Goal: Information Seeking & Learning: Check status

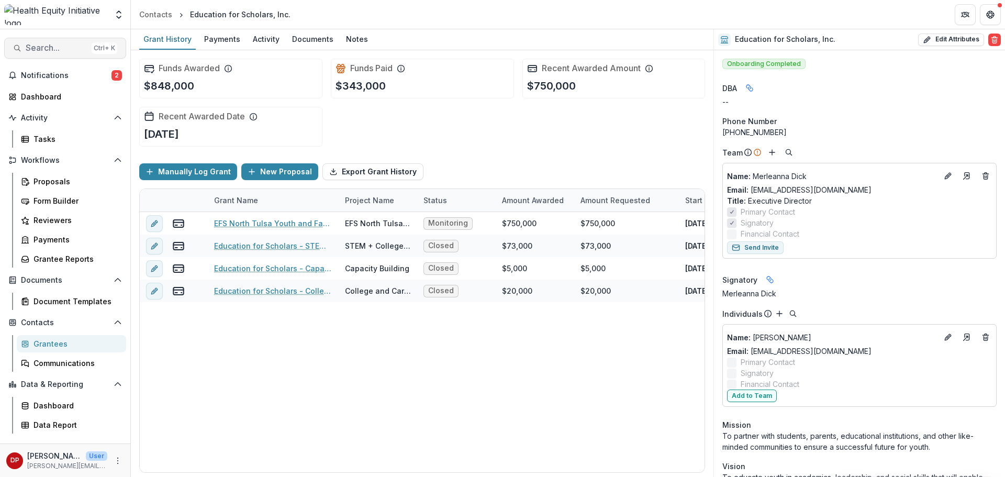
click at [66, 43] on span "Search..." at bounding box center [57, 48] width 62 height 10
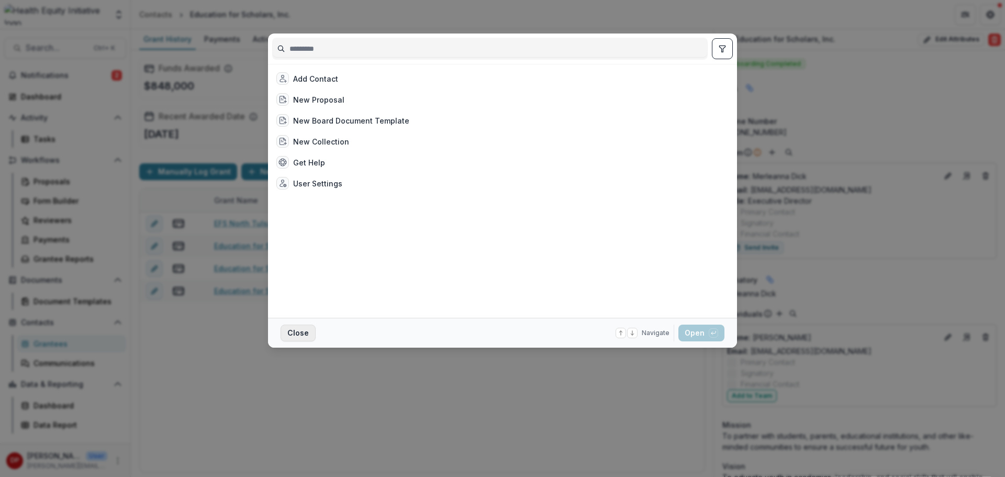
click at [295, 330] on button "Close" at bounding box center [297, 332] width 35 height 17
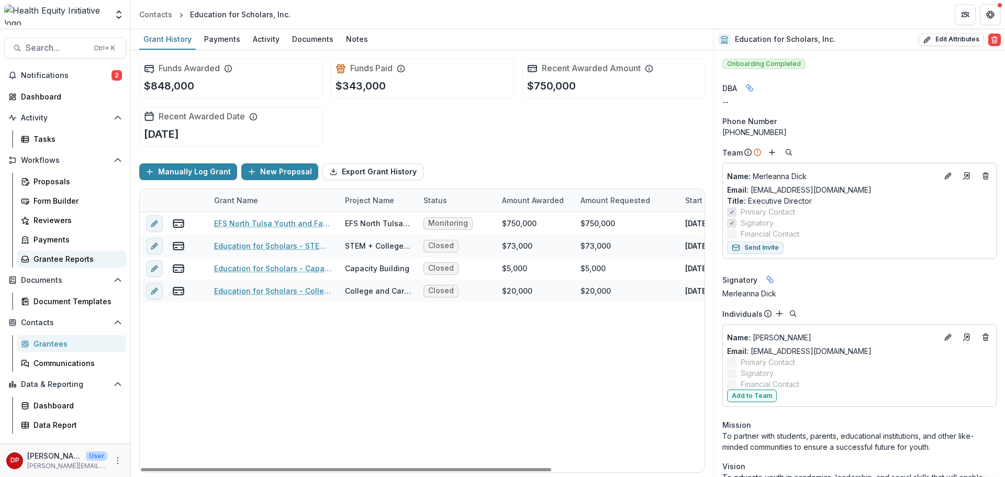
click at [70, 260] on div "Grantee Reports" at bounding box center [75, 258] width 84 height 11
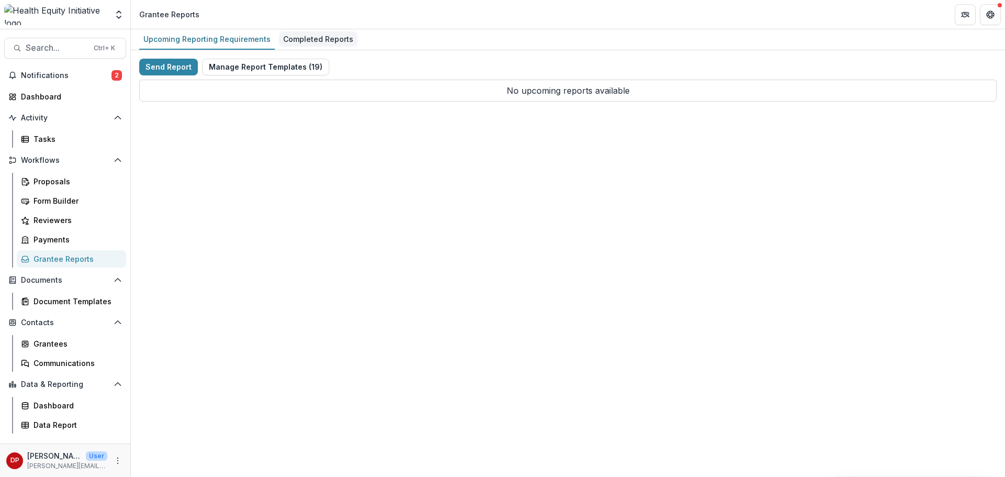
click at [344, 42] on div "Completed Reports" at bounding box center [318, 38] width 78 height 15
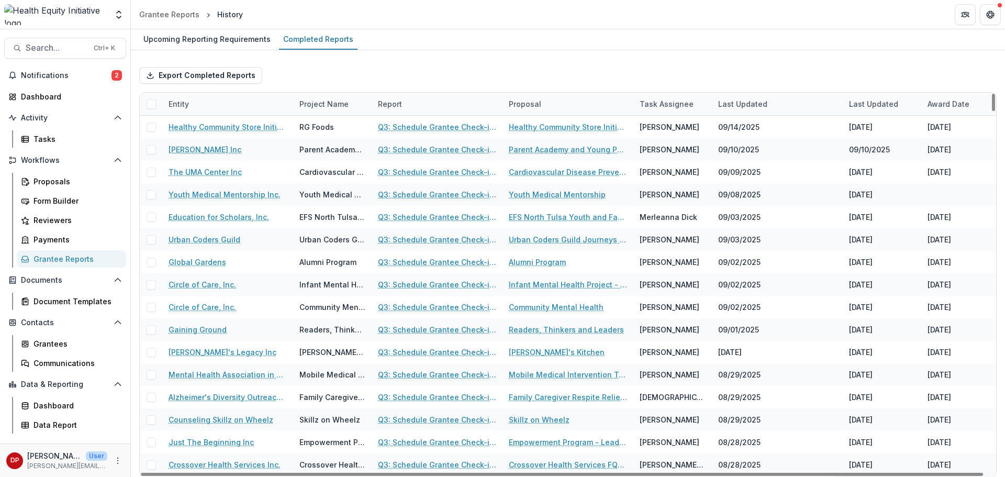
click at [264, 99] on div "Entity" at bounding box center [227, 104] width 131 height 22
click at [225, 124] on input at bounding box center [227, 127] width 126 height 17
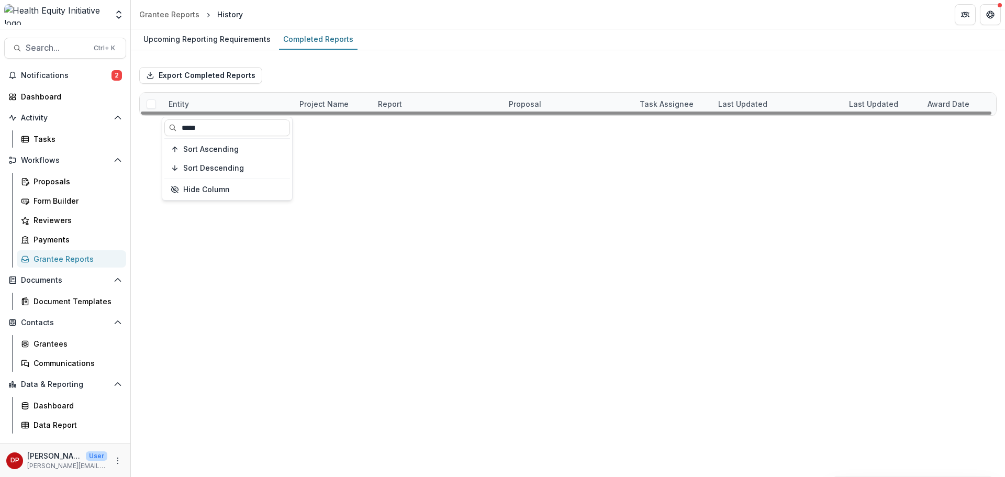
type input "*****"
click at [389, 123] on link "Q3: Schedule Grantee Check-in with [PERSON_NAME]" at bounding box center [437, 126] width 118 height 11
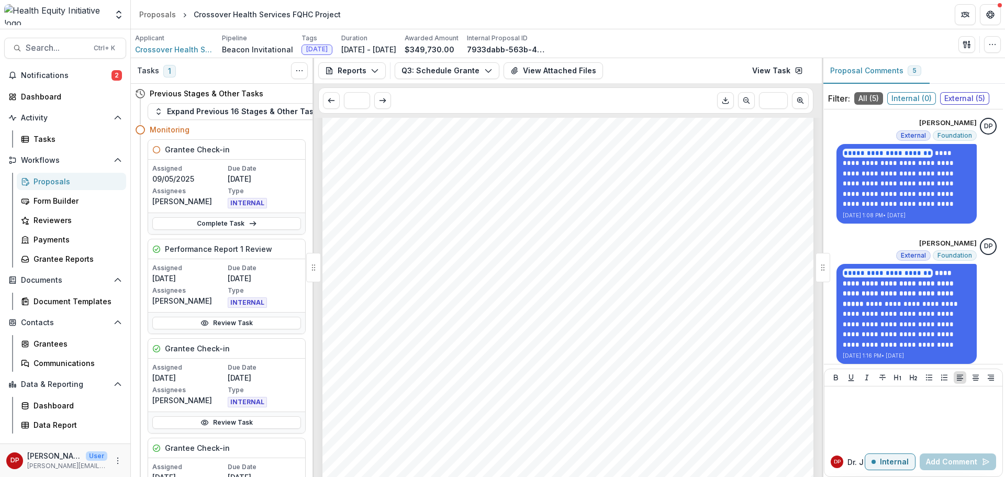
scroll to position [366, 0]
click at [359, 264] on span "$116,576.00" at bounding box center [380, 267] width 56 height 10
copy span "116,576.00"
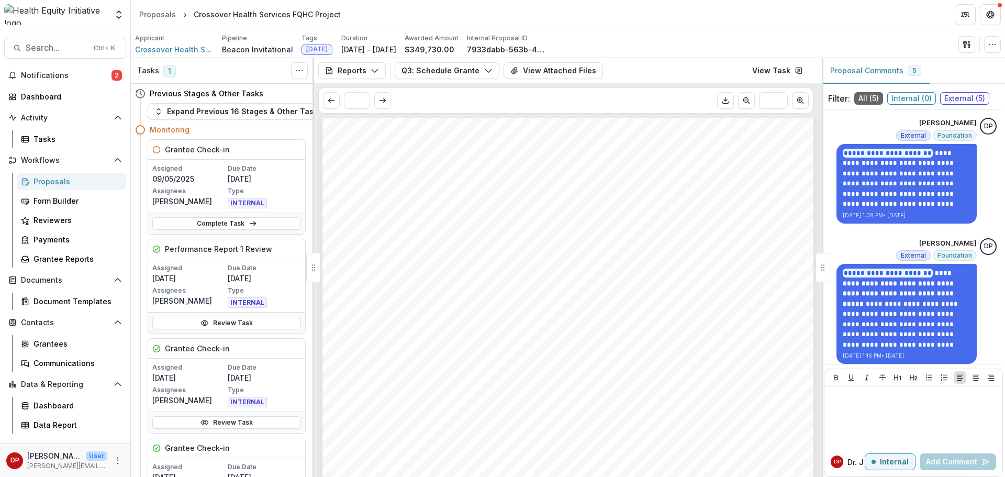
scroll to position [889, 0]
click at [456, 352] on span "We anticipate that once our enhanced reimbursement rate is implemented, we will…" at bounding box center [552, 351] width 401 height 10
click at [464, 359] on span "positioned to expand our impact and continue progress toward our outcomes of im…" at bounding box center [567, 364] width 431 height 10
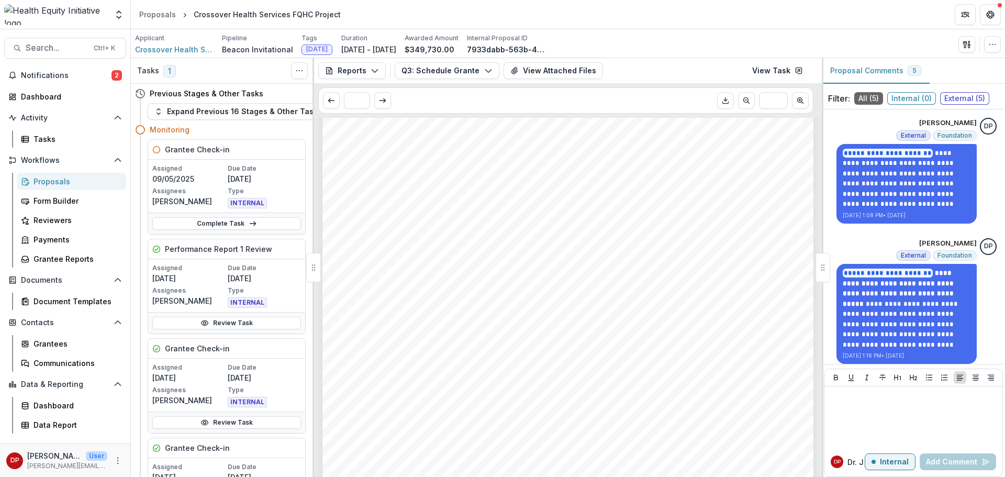
drag, startPoint x: 629, startPoint y: 381, endPoint x: 409, endPoint y: 353, distance: 222.0
click at [423, 358] on div "resolve these challenges. Staffing Updates: We have secured a pharmacist under …" at bounding box center [567, 276] width 491 height 694
click at [408, 353] on span "We anticipate that once our enhanced reimbursement rate is implemented, we will…" at bounding box center [552, 351] width 401 height 10
drag, startPoint x: 408, startPoint y: 353, endPoint x: 50, endPoint y: 312, distance: 360.2
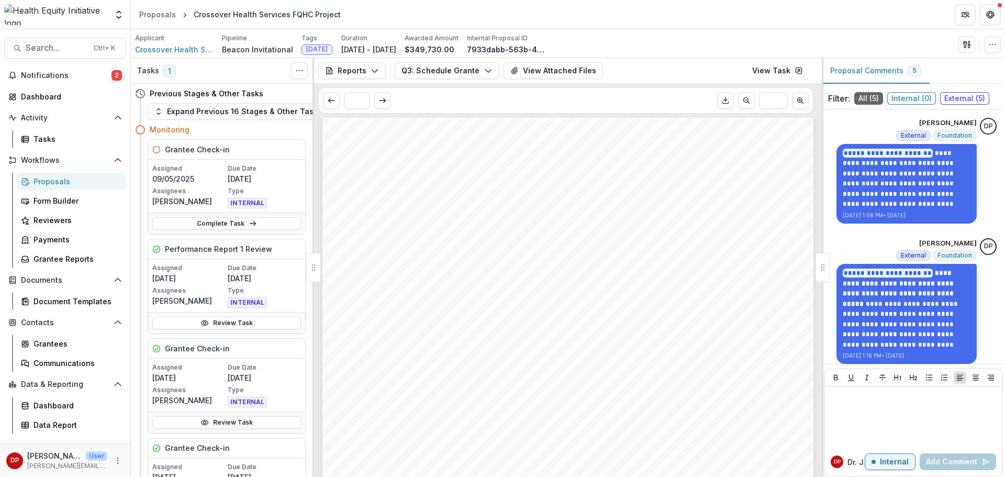
click at [408, 353] on span "We anticipate that once our enhanced reimbursement rate is implemented, we will…" at bounding box center [552, 351] width 401 height 10
click at [356, 321] on span "$116,576.00" at bounding box center [380, 319] width 56 height 10
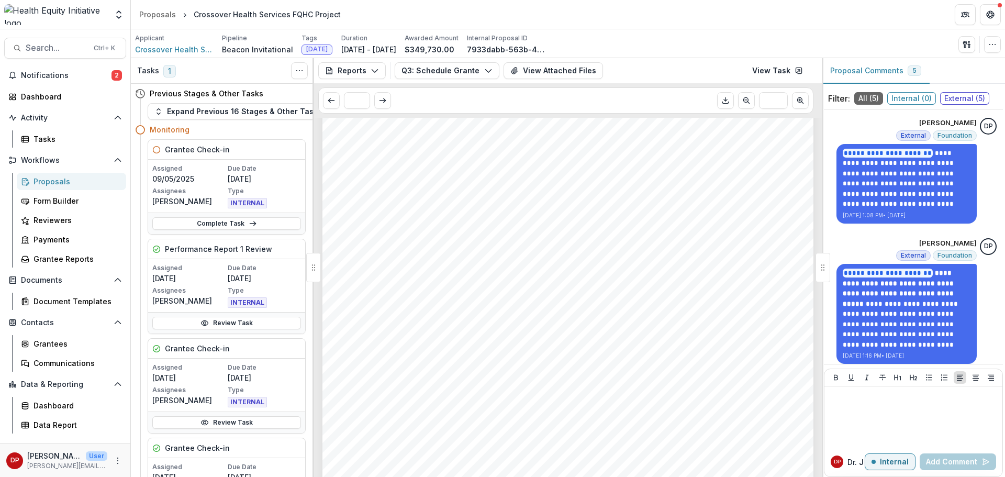
drag, startPoint x: 352, startPoint y: 319, endPoint x: 346, endPoint y: 318, distance: 5.8
click at [346, 318] on div "- - - Submission Responses Q3: Schedule Grantee Check-in with [PERSON_NAME] As …" at bounding box center [567, 151] width 491 height 694
drag, startPoint x: 348, startPoint y: 318, endPoint x: 383, endPoint y: 312, distance: 35.5
click at [383, 312] on div "- - - Submission Responses Q3: Schedule Grantee Check-in with [PERSON_NAME] As …" at bounding box center [567, 151] width 491 height 694
click at [388, 315] on span "$116,576.00" at bounding box center [380, 319] width 56 height 10
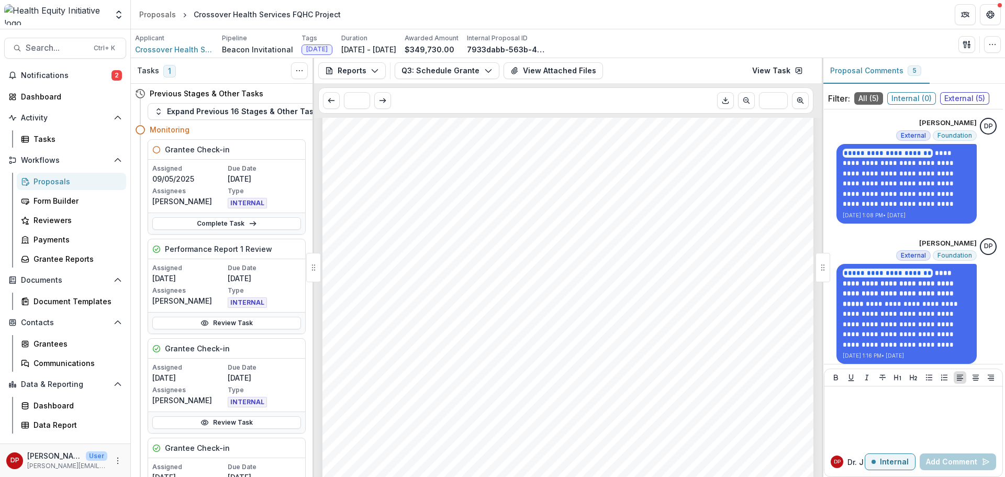
drag, startPoint x: 408, startPoint y: 316, endPoint x: 349, endPoint y: 313, distance: 58.7
click at [349, 313] on div "- - - Submission Responses Q3: Schedule Grantee Check-in with [PERSON_NAME] As …" at bounding box center [567, 151] width 491 height 694
click at [350, 312] on div "- - - Submission Responses Q3: Schedule Grantee Check-in with [PERSON_NAME] As …" at bounding box center [567, 151] width 491 height 694
click at [358, 315] on span "$116,576.00" at bounding box center [380, 319] width 56 height 10
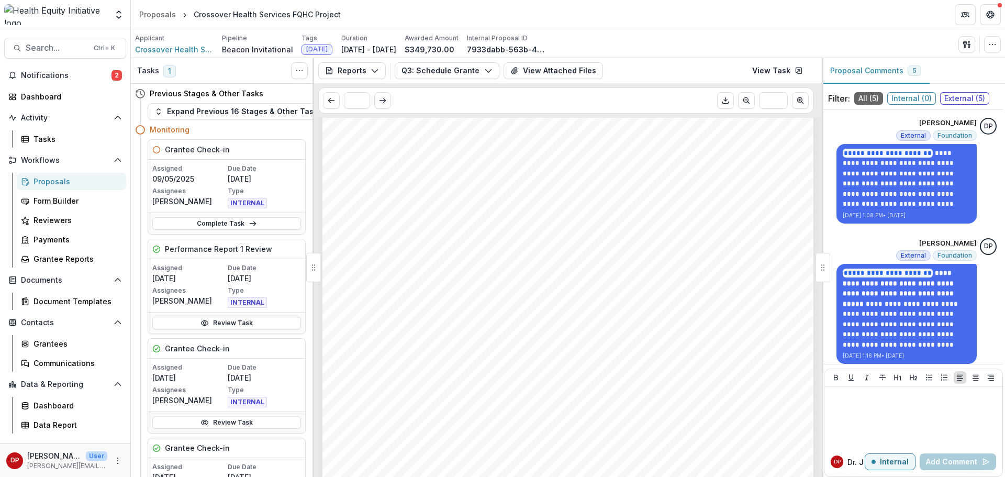
click at [358, 315] on span "$116,576.00" at bounding box center [380, 319] width 56 height 10
copy span "116,576.00"
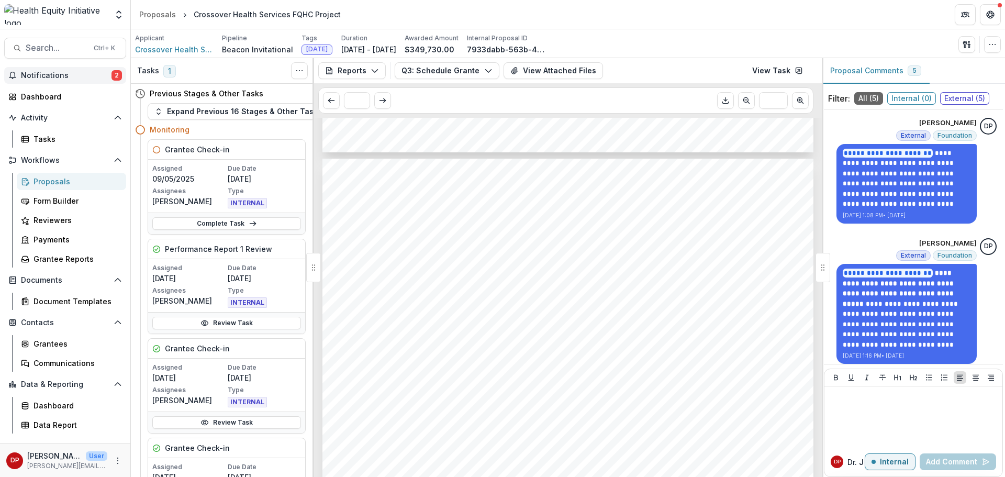
click at [42, 81] on button "Notifications 2" at bounding box center [65, 75] width 122 height 17
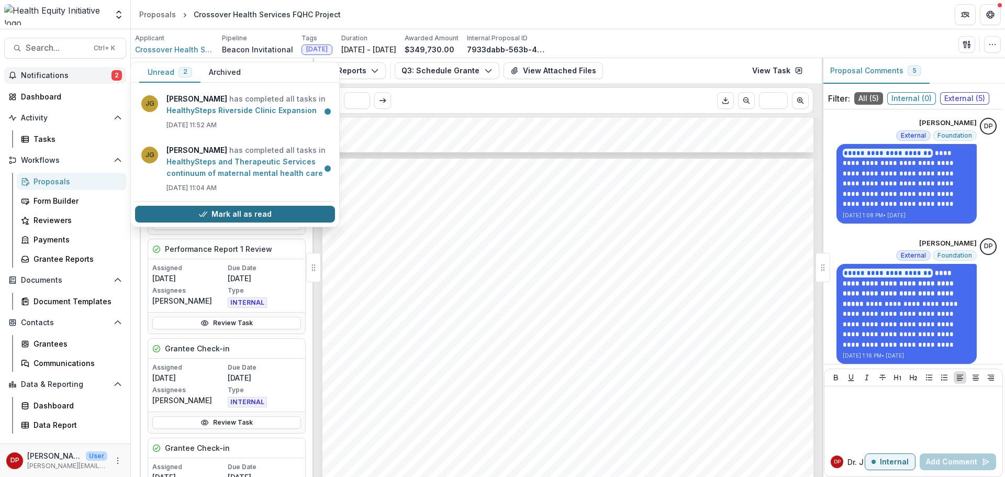
click at [223, 208] on button "Mark all as read" at bounding box center [235, 214] width 200 height 17
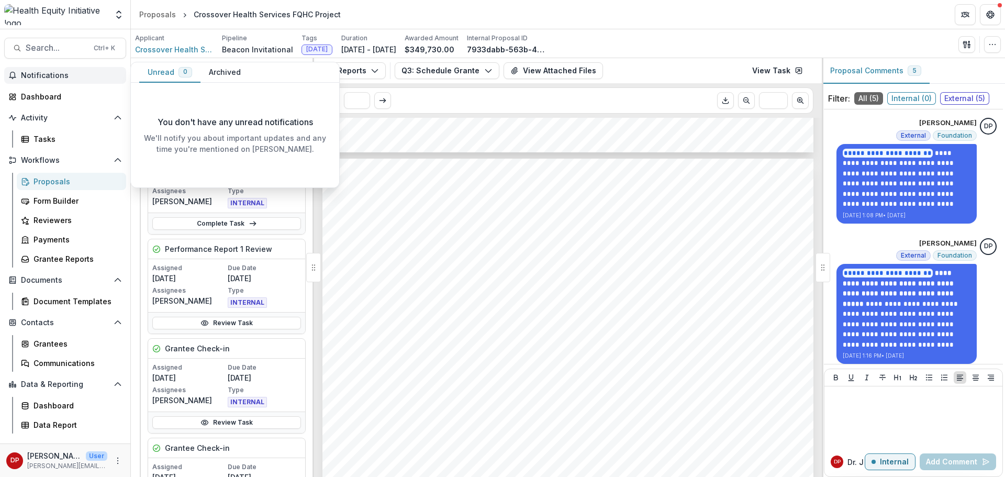
click at [70, 79] on span "Notifications" at bounding box center [71, 75] width 101 height 9
